Goal: Communication & Community: Answer question/provide support

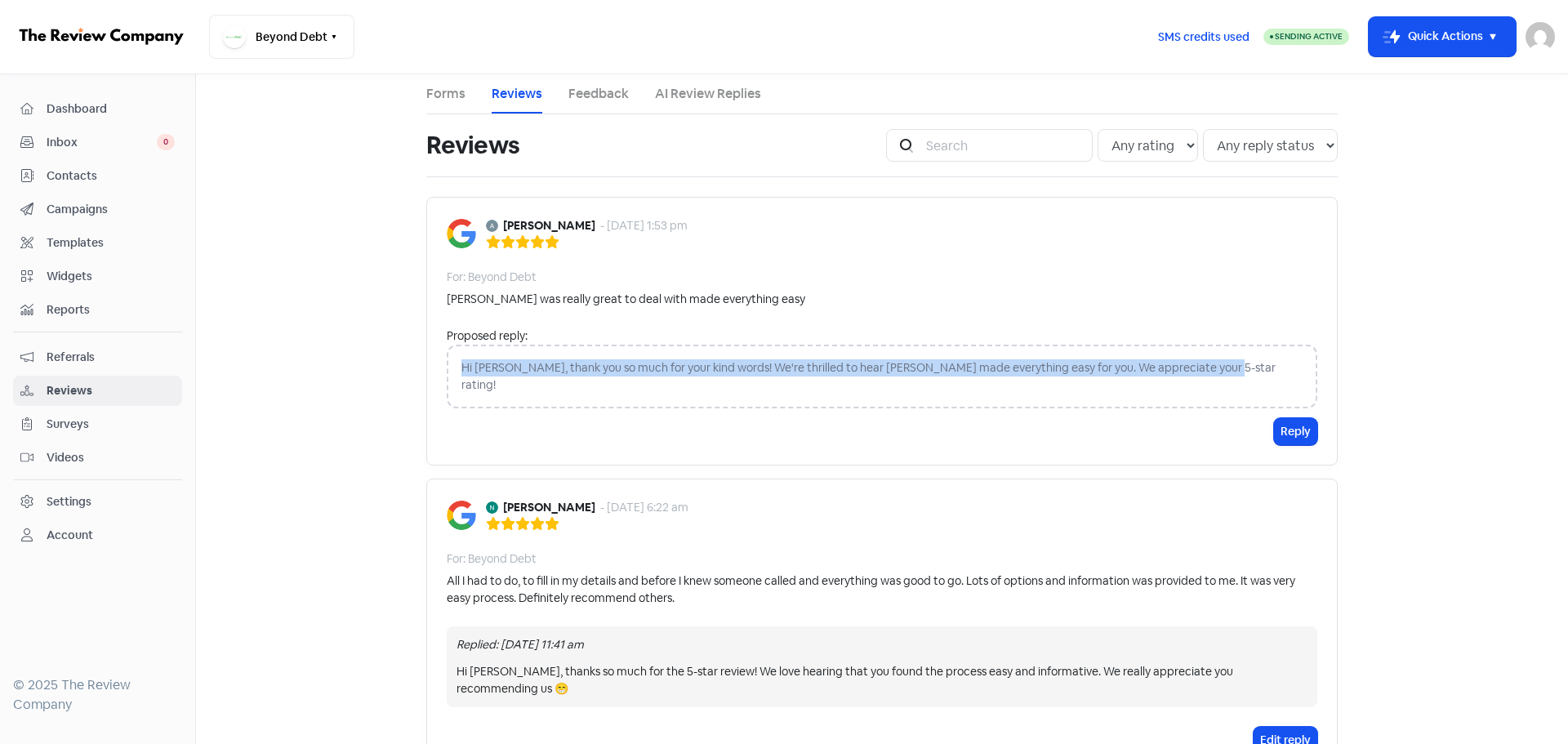
drag, startPoint x: 1233, startPoint y: 363, endPoint x: 440, endPoint y: 364, distance: 793.0
click at [447, 364] on div "Hi [PERSON_NAME], thank you so much for your kind words! We're thrilled to hear…" at bounding box center [882, 376] width 871 height 63
copy div "Hi [PERSON_NAME], thank you so much for your kind words! We're thrilled to hear…"
click at [1293, 418] on button "Reply" at bounding box center [1296, 431] width 44 height 27
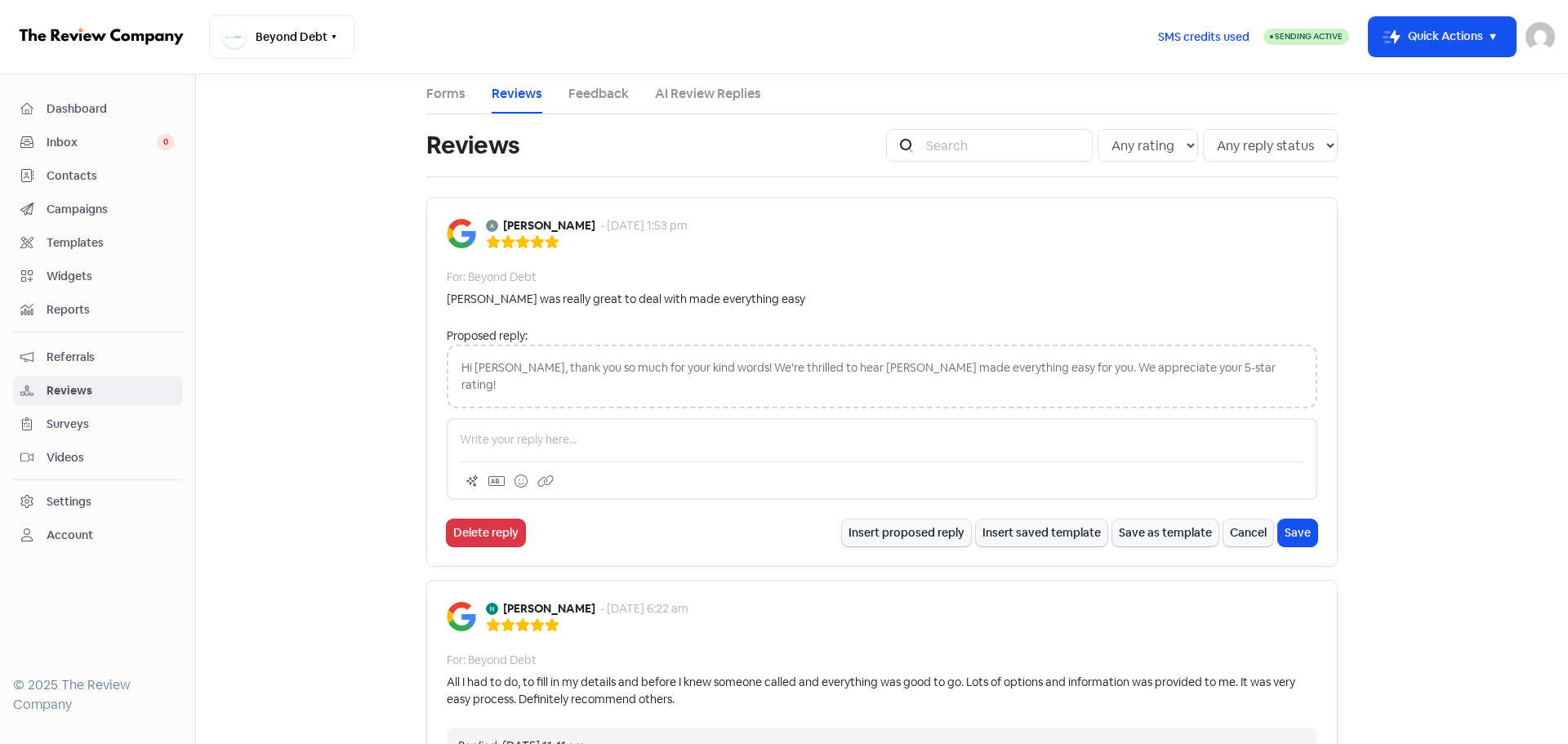
click at [523, 431] on p at bounding box center [882, 439] width 844 height 17
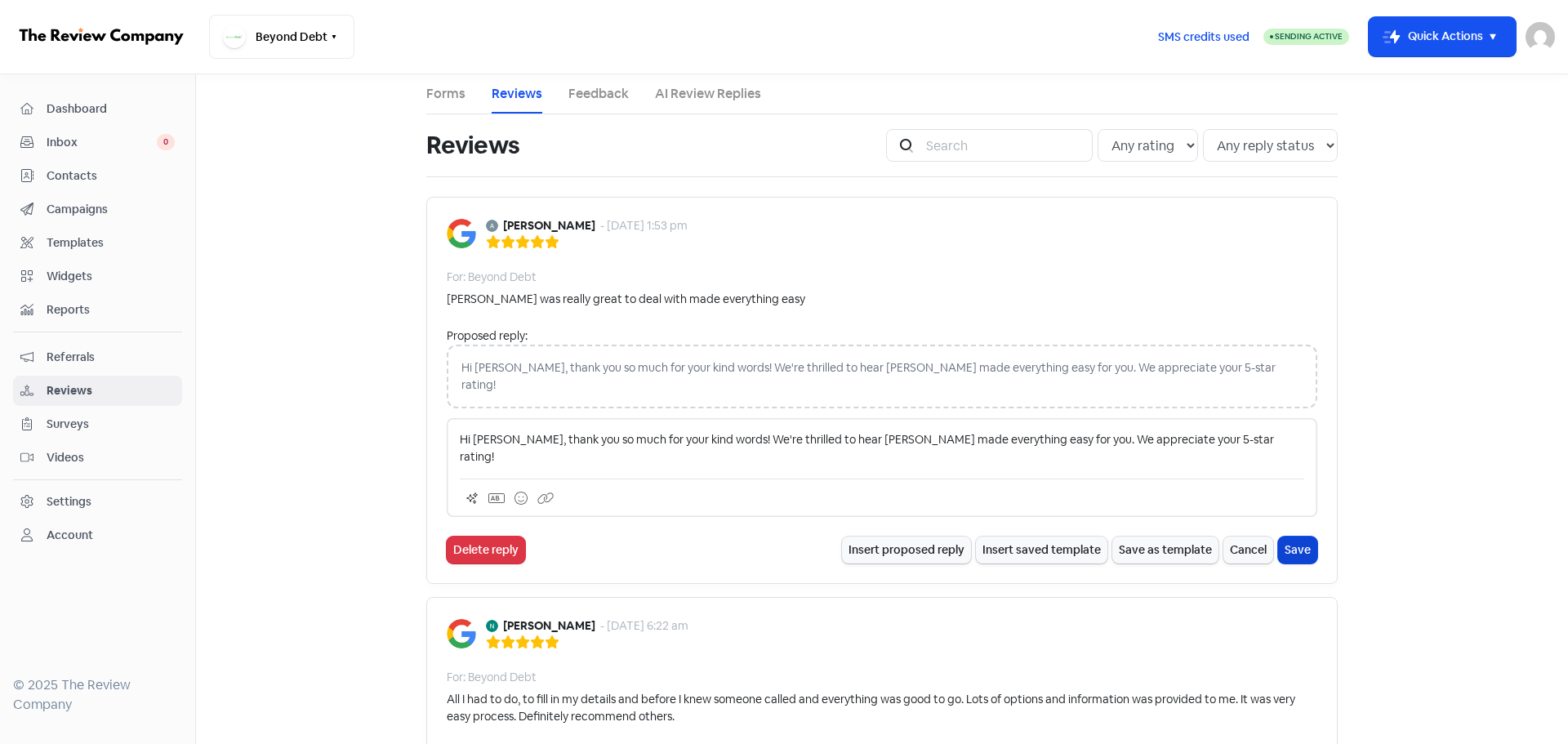
click at [1295, 537] on button "Save" at bounding box center [1298, 549] width 40 height 27
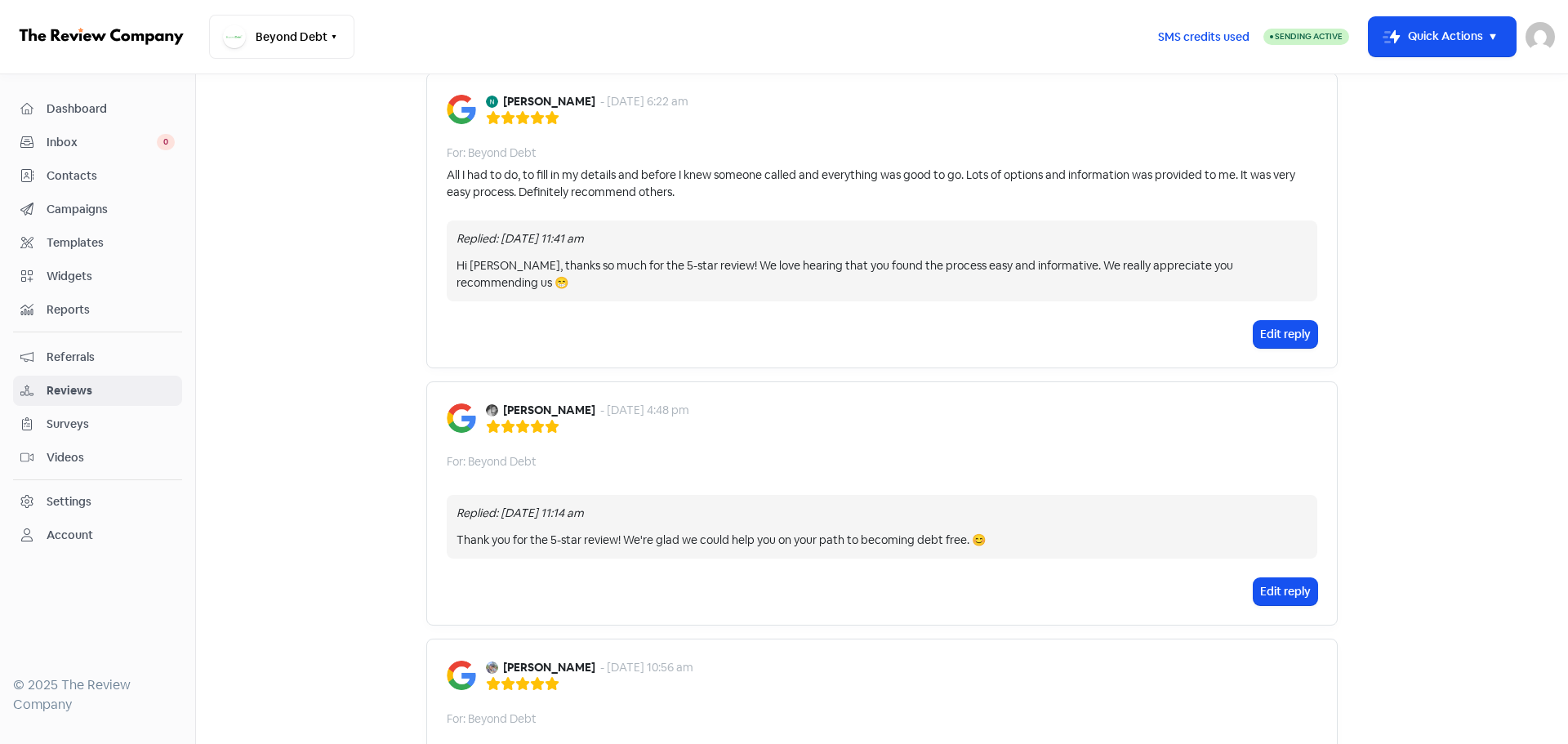
scroll to position [490, 0]
click at [518, 401] on b "[PERSON_NAME]" at bounding box center [549, 409] width 92 height 17
